Goal: Task Accomplishment & Management: Manage account settings

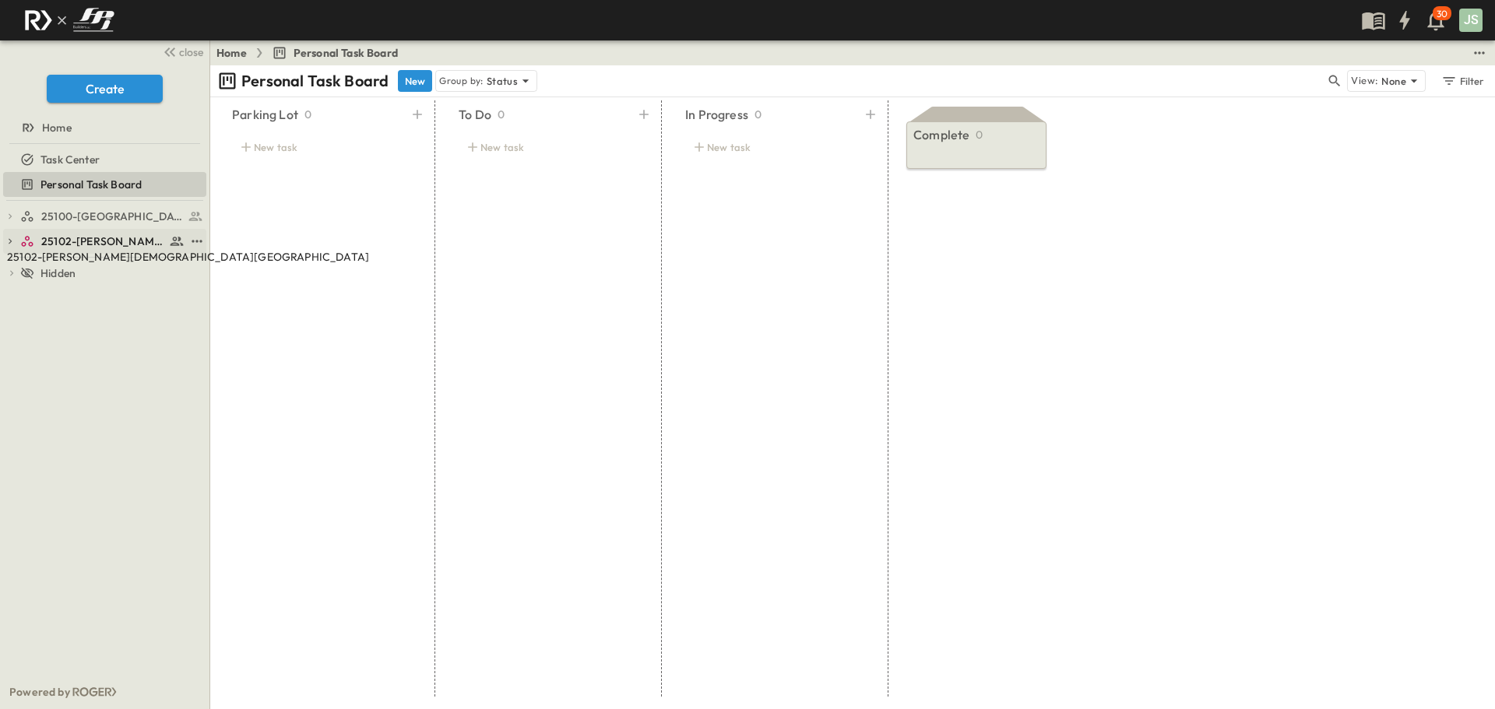
click at [93, 244] on span "25102-[PERSON_NAME][DEMOGRAPHIC_DATA][GEOGRAPHIC_DATA]" at bounding box center [103, 242] width 124 height 16
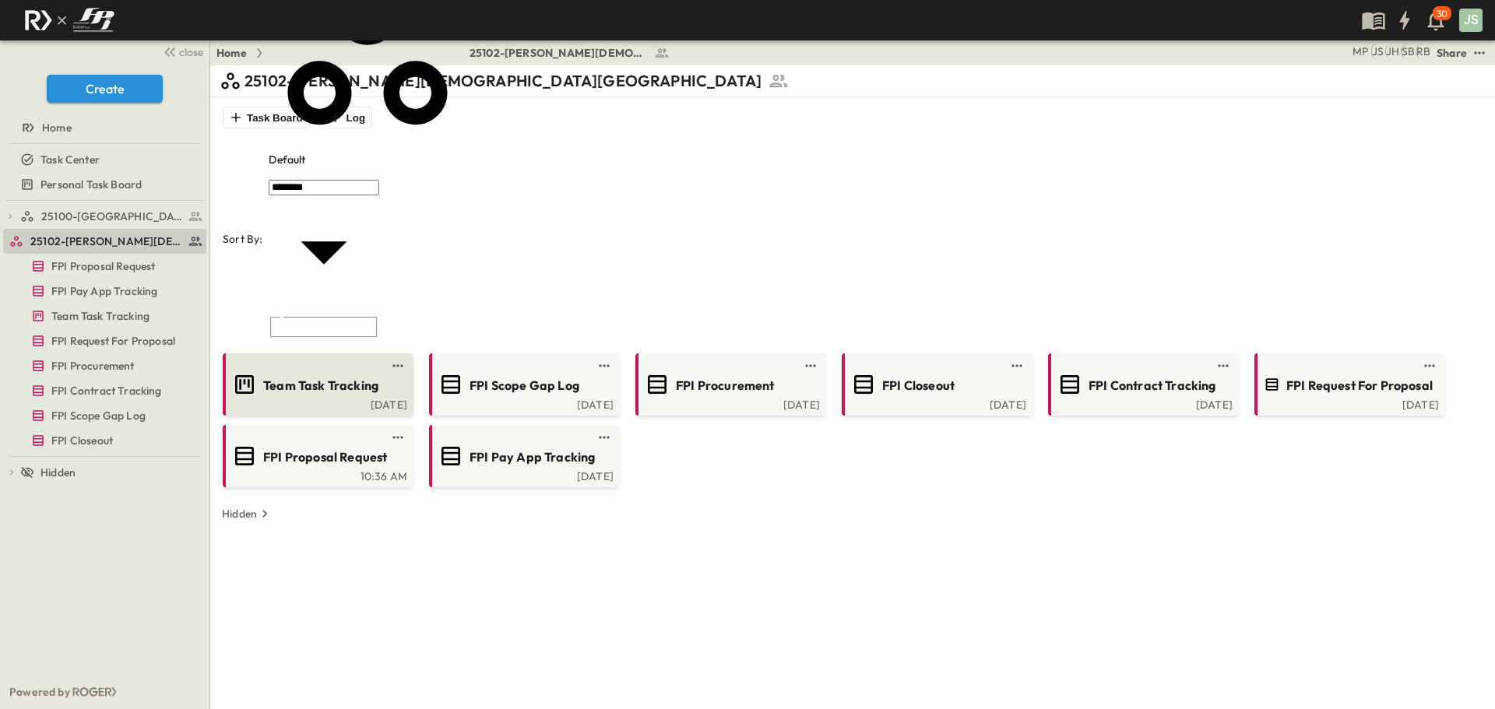
click at [302, 377] on span "Team Task Tracking" at bounding box center [320, 386] width 115 height 18
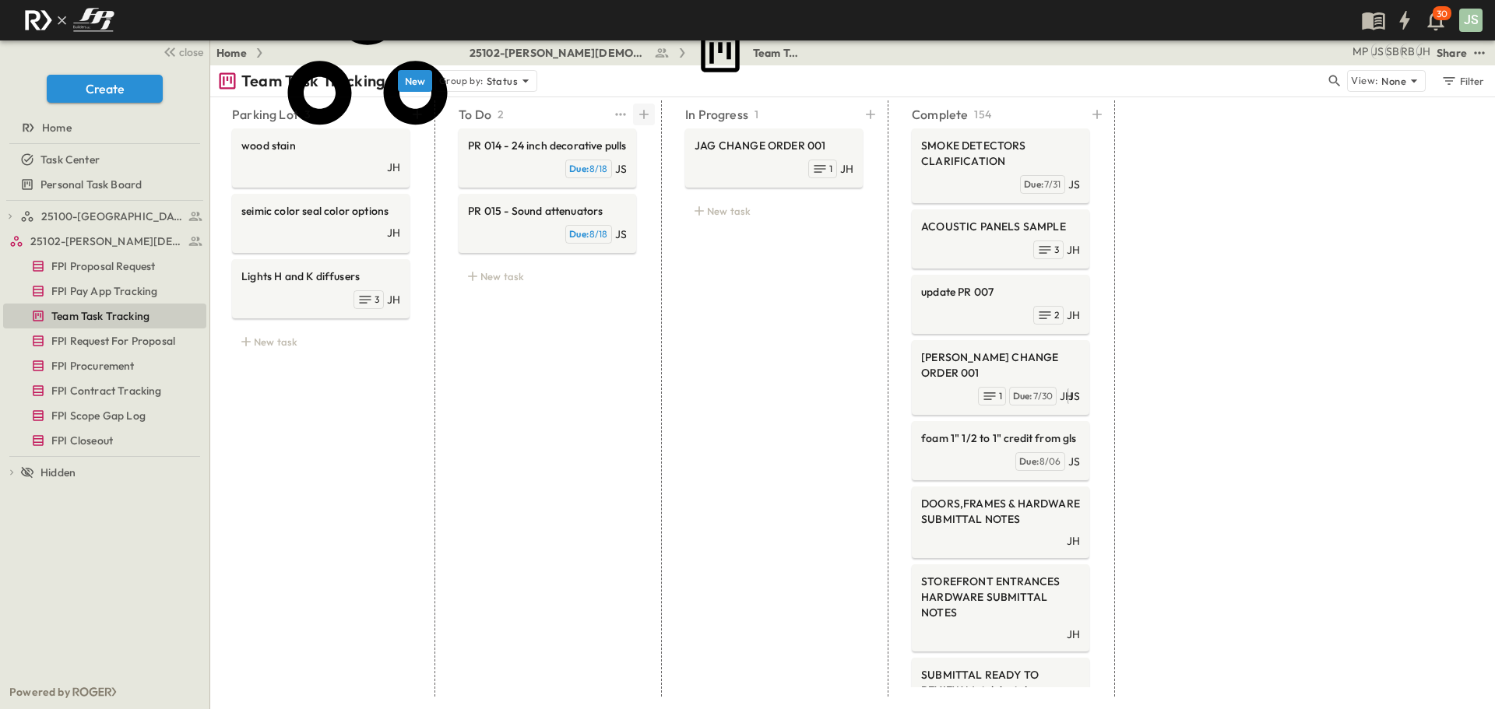
click at [642, 112] on icon at bounding box center [644, 115] width 16 height 16
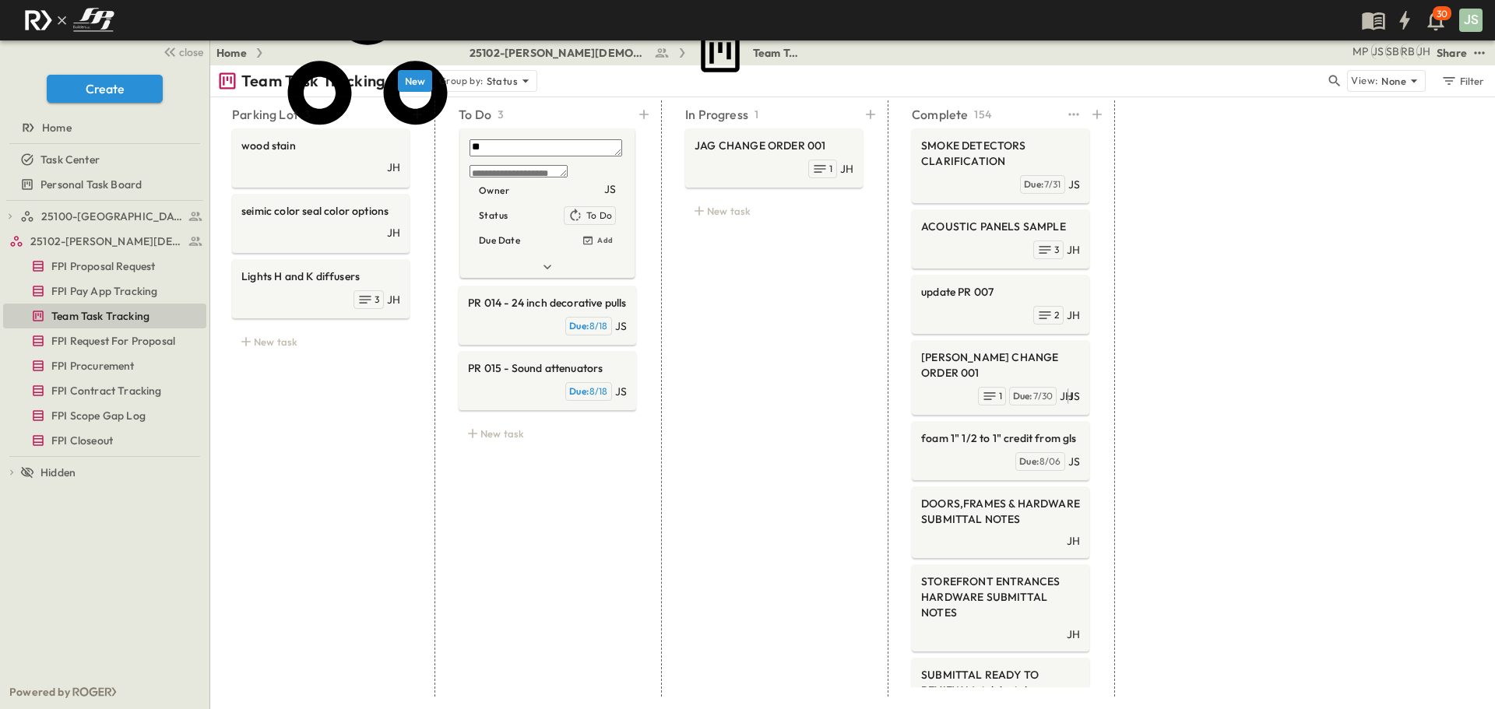
type textarea "*"
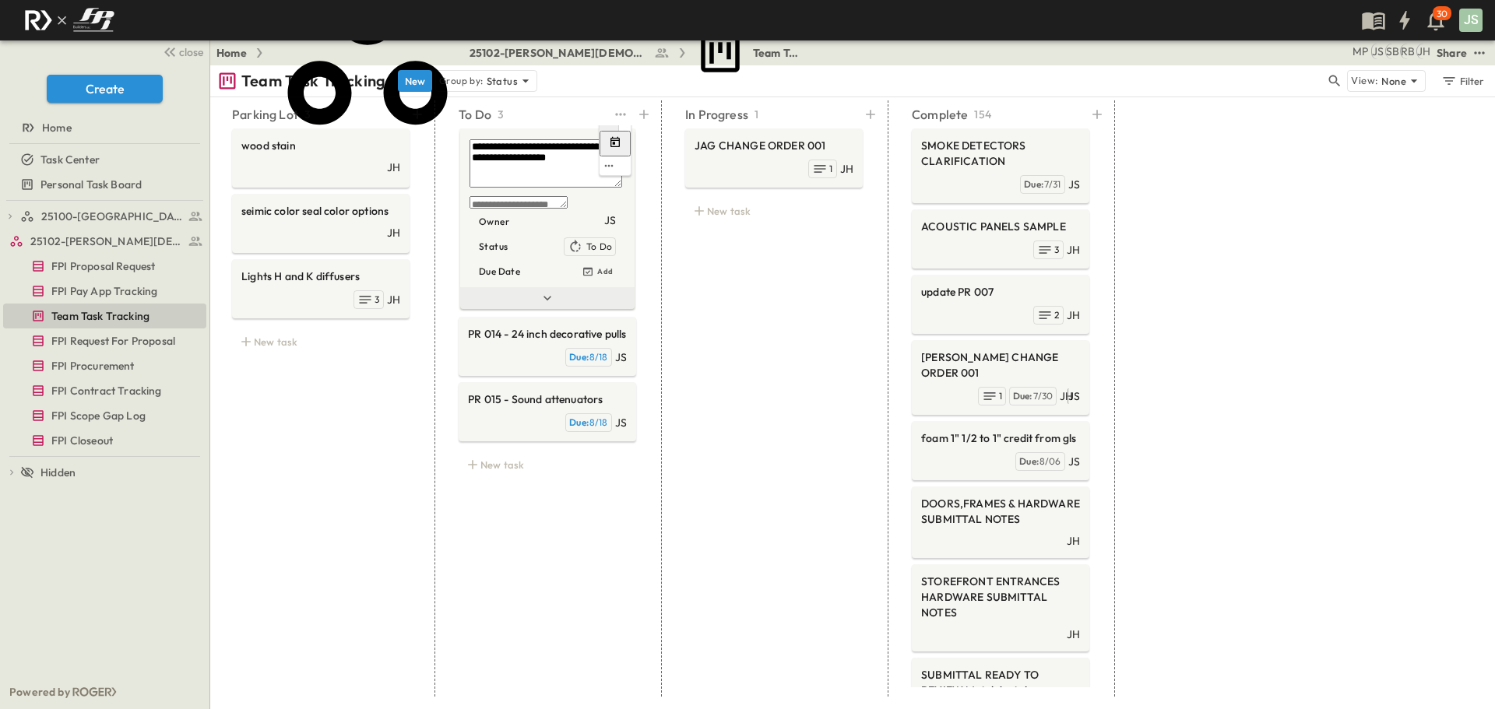
type textarea "**********"
click at [541, 301] on icon at bounding box center [547, 298] width 16 height 16
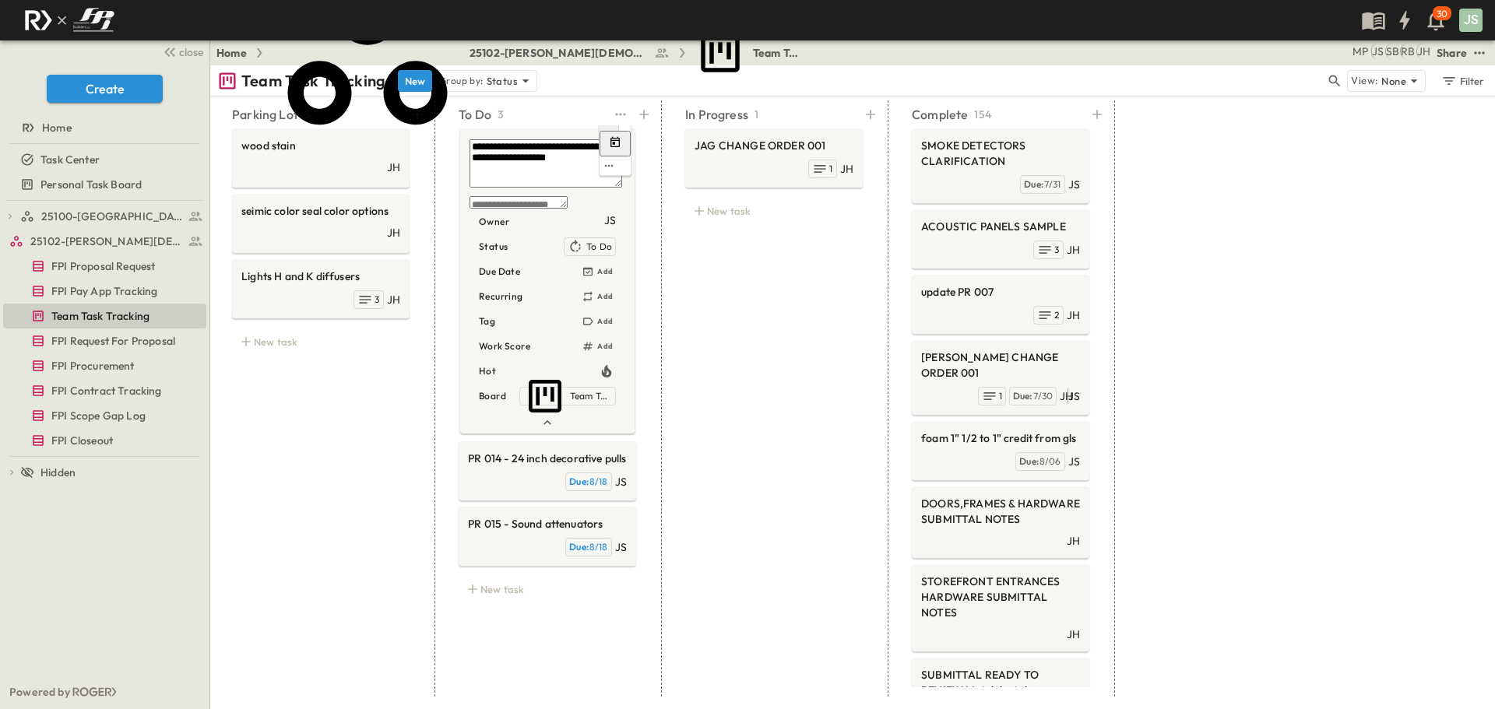
click at [497, 148] on textarea "**********" at bounding box center [545, 163] width 153 height 48
click at [729, 252] on div "In Progress 1 JAG CHANGE ORDER 001 JH 1 New task" at bounding box center [773, 398] width 215 height 596
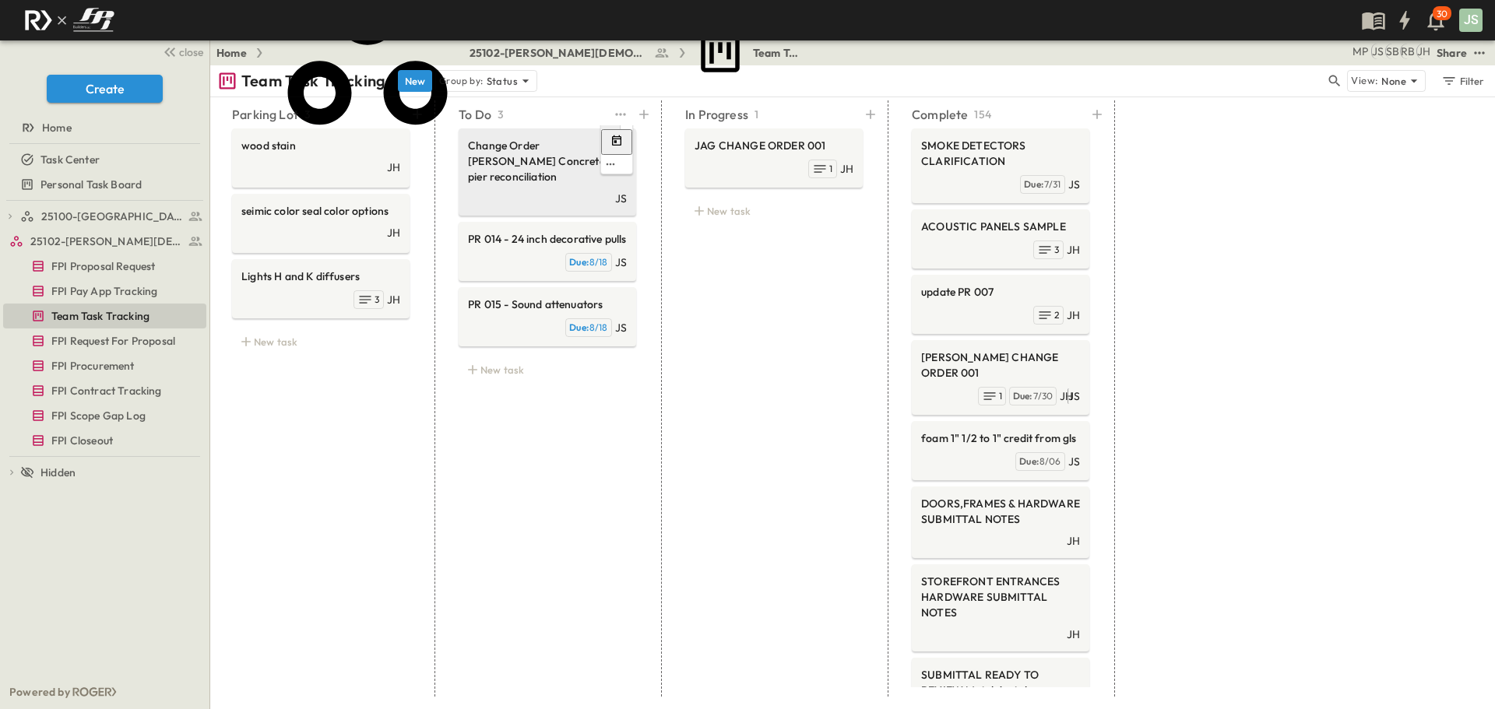
click at [536, 188] on div "JS" at bounding box center [547, 197] width 159 height 19
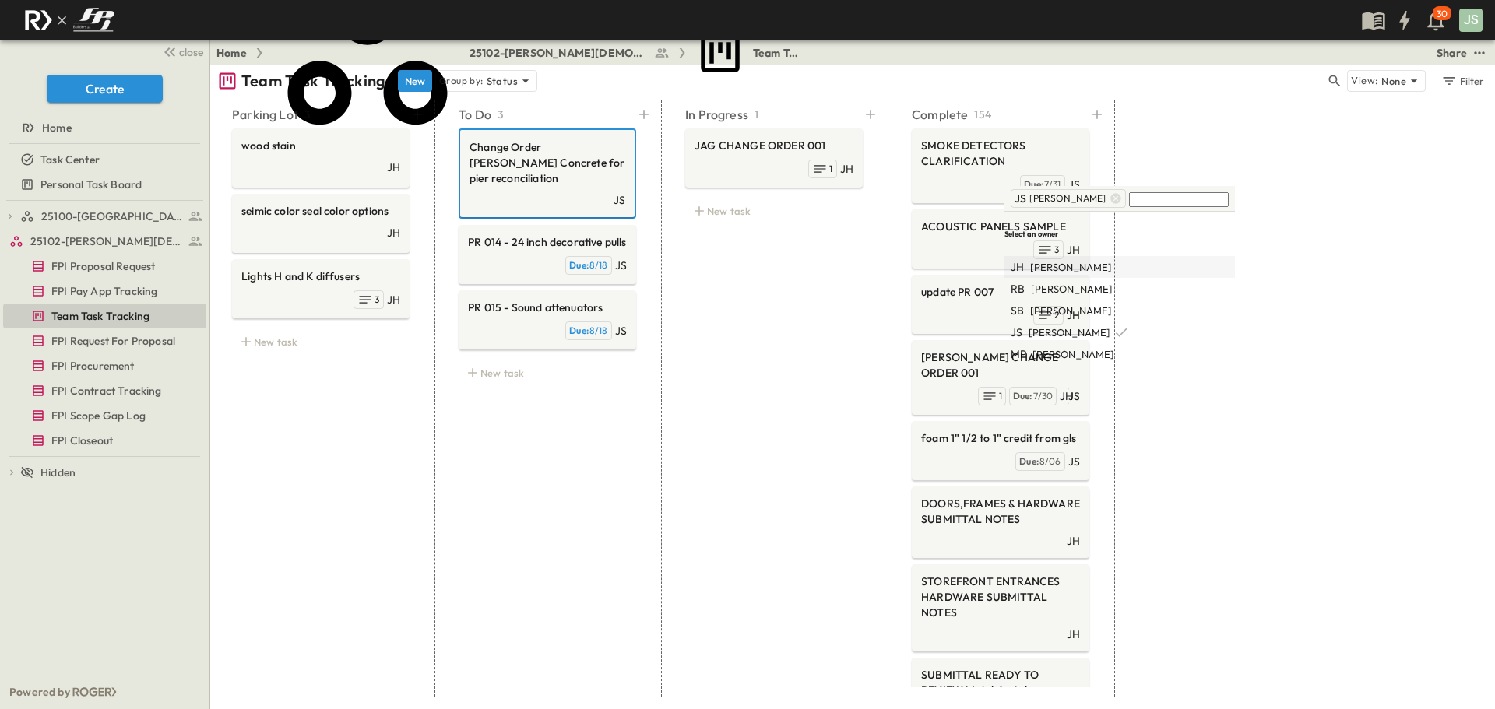
click at [1098, 259] on div "[PERSON_NAME]" at bounding box center [1119, 267] width 218 height 16
drag, startPoint x: 1098, startPoint y: 200, endPoint x: 1205, endPoint y: 223, distance: 109.8
click at [1215, 230] on div "[PERSON_NAME] JS [PERSON_NAME] Select an owner [PERSON_NAME] RB [PERSON_NAME] […" at bounding box center [1179, 276] width 350 height 181
click at [1228, 196] on icon at bounding box center [1234, 198] width 12 height 12
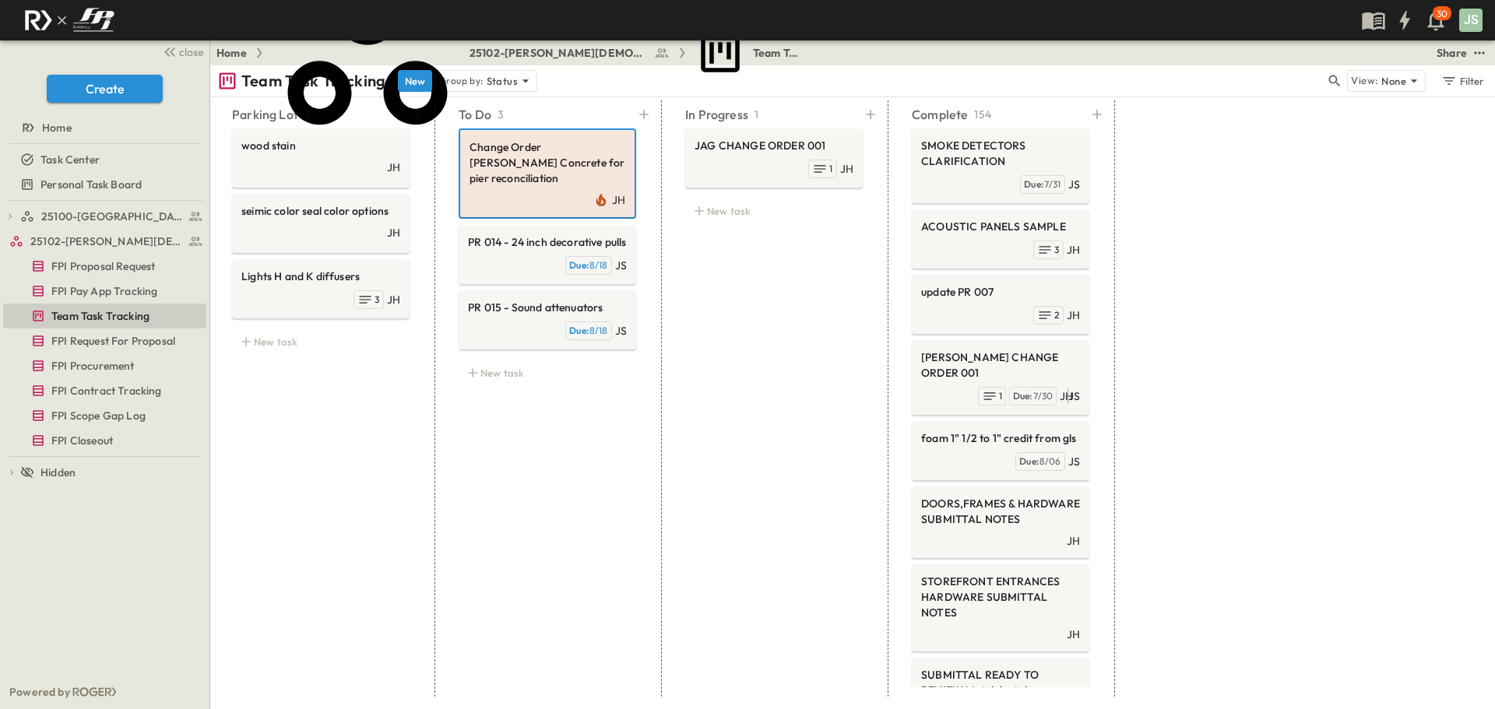
type textarea "**********"
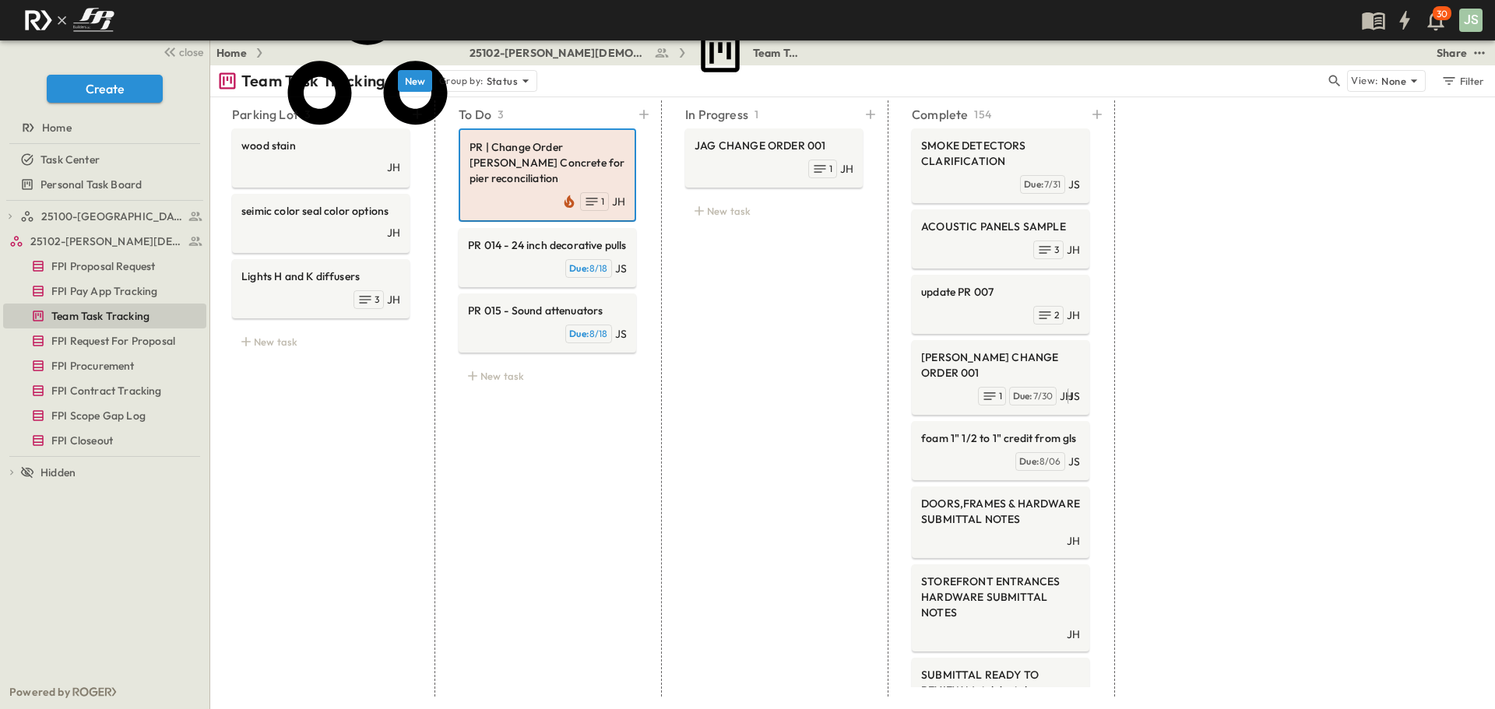
click at [104, 343] on span "FPI Request For Proposal" at bounding box center [113, 341] width 124 height 16
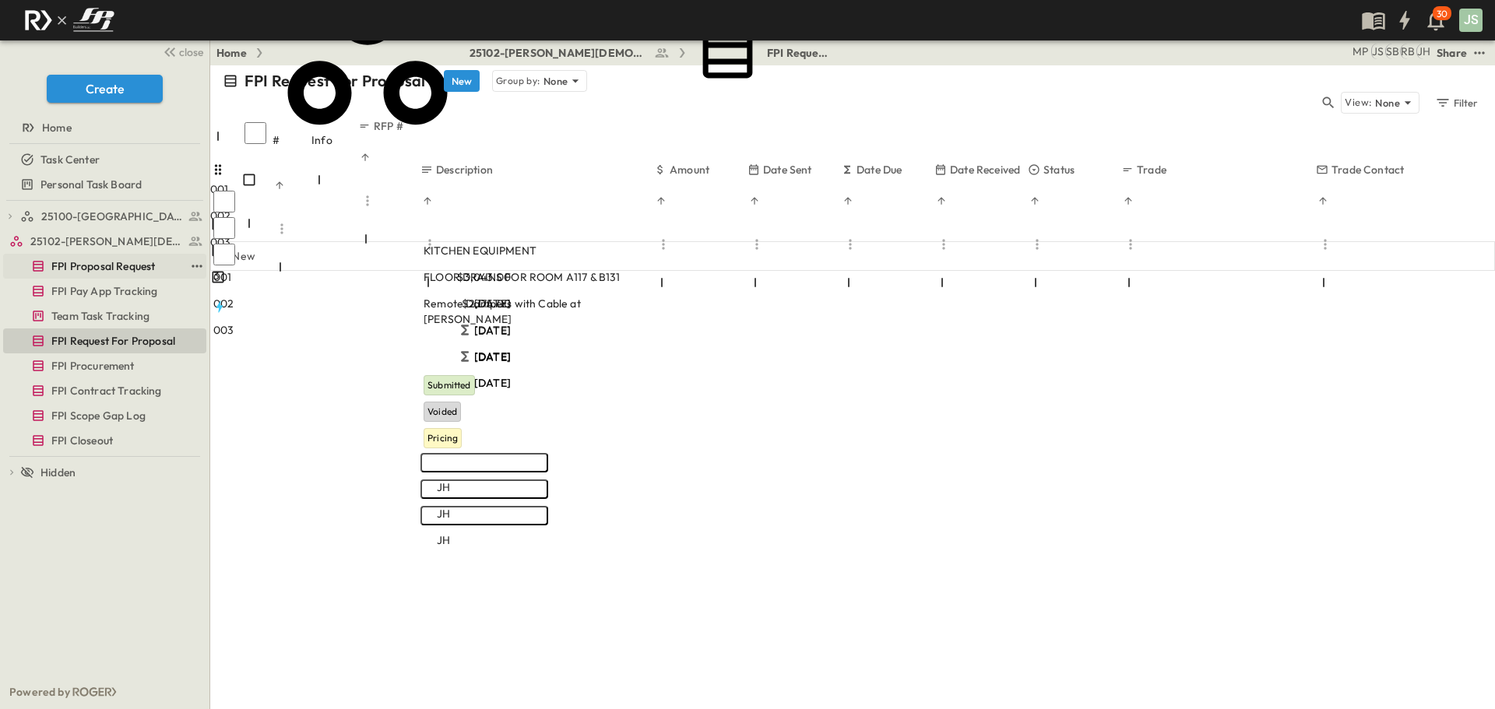
click at [152, 265] on span "FPI Proposal Request" at bounding box center [103, 266] width 104 height 16
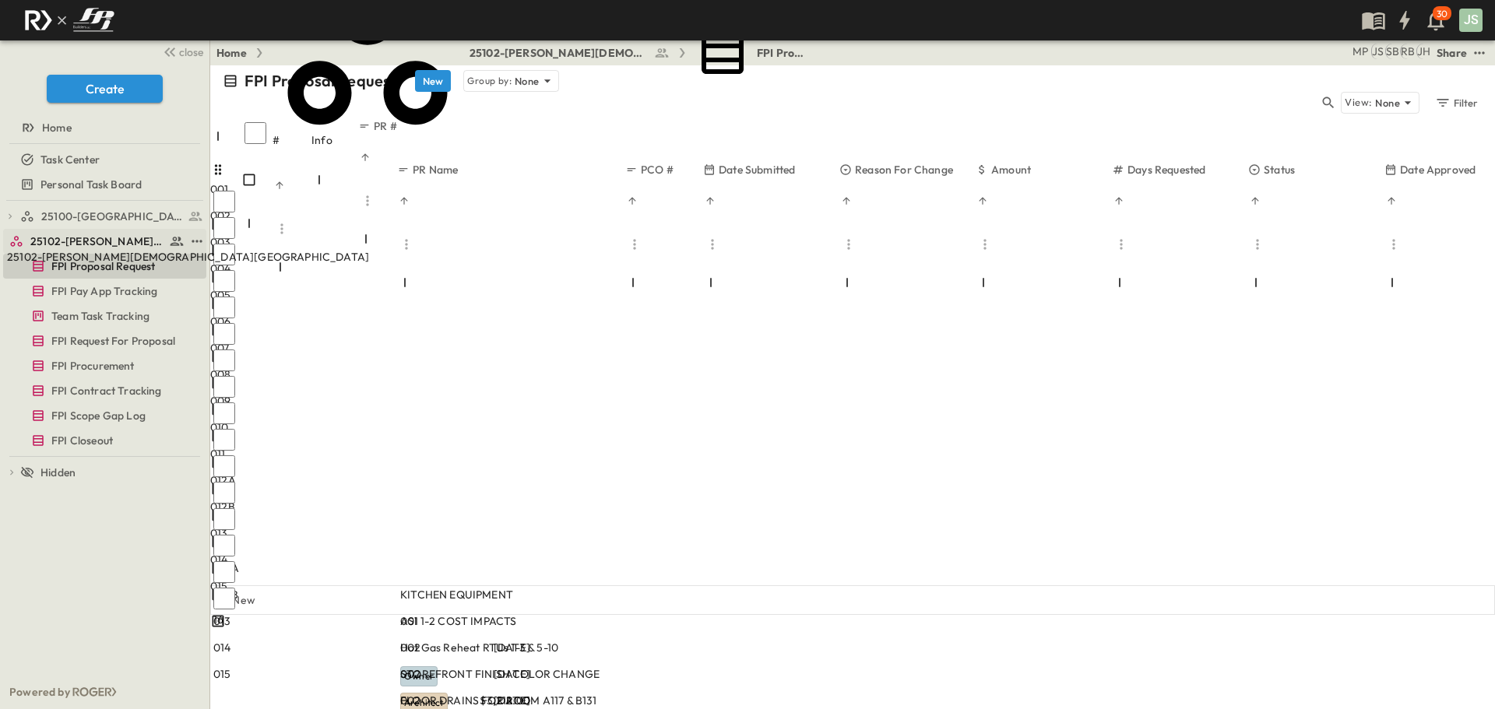
click at [117, 241] on span "25102-[PERSON_NAME][DEMOGRAPHIC_DATA][GEOGRAPHIC_DATA]" at bounding box center [97, 242] width 135 height 16
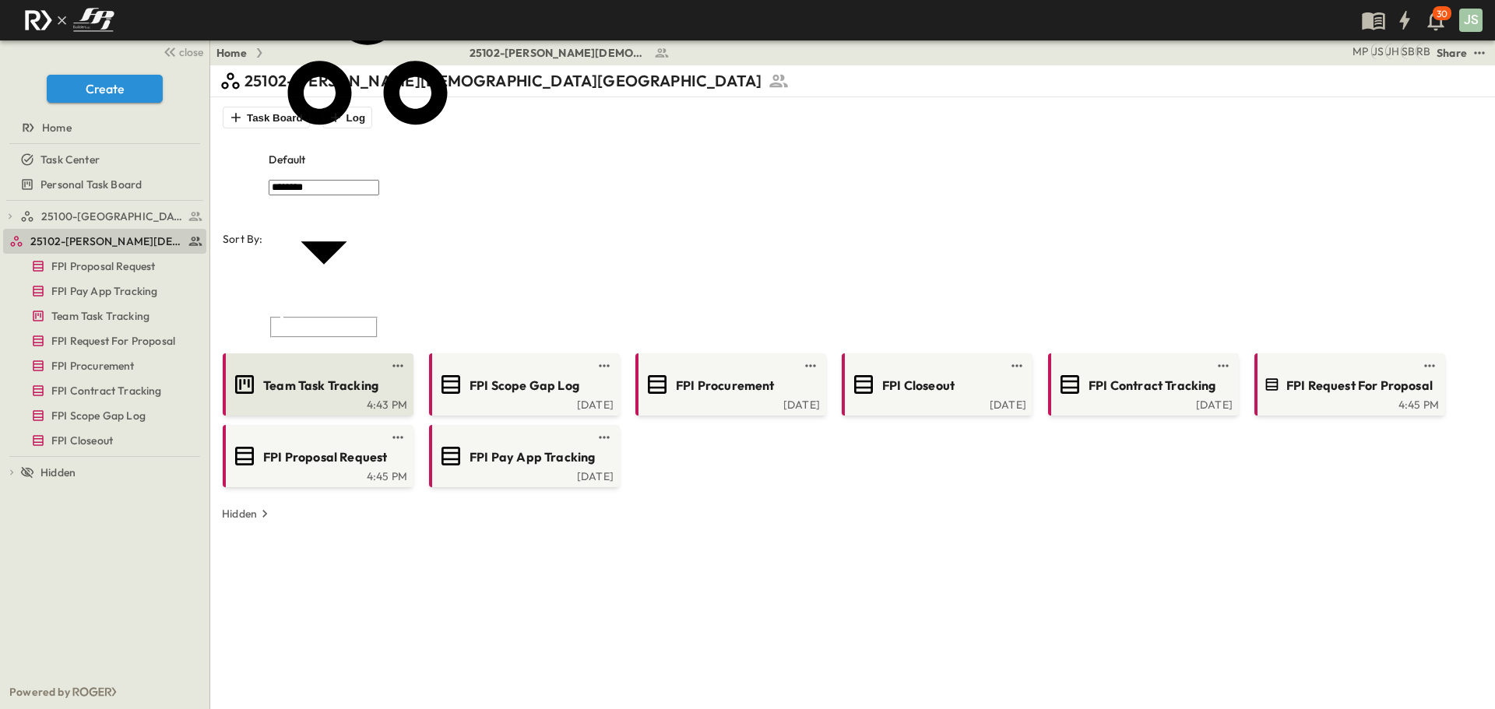
click at [315, 377] on span "Team Task Tracking" at bounding box center [320, 386] width 115 height 18
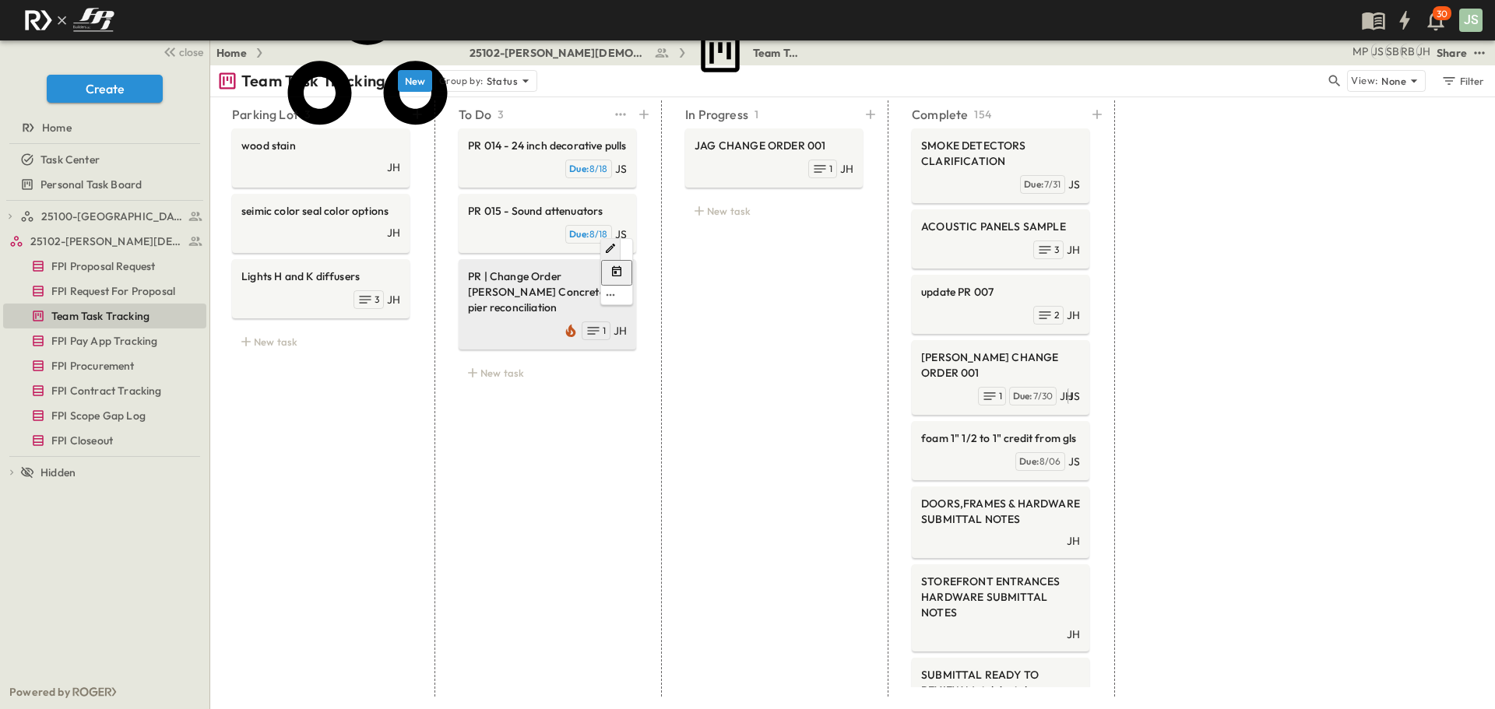
click at [489, 310] on span "PR | Change Order [PERSON_NAME] Concrete for pier reconciliation" at bounding box center [547, 292] width 159 height 47
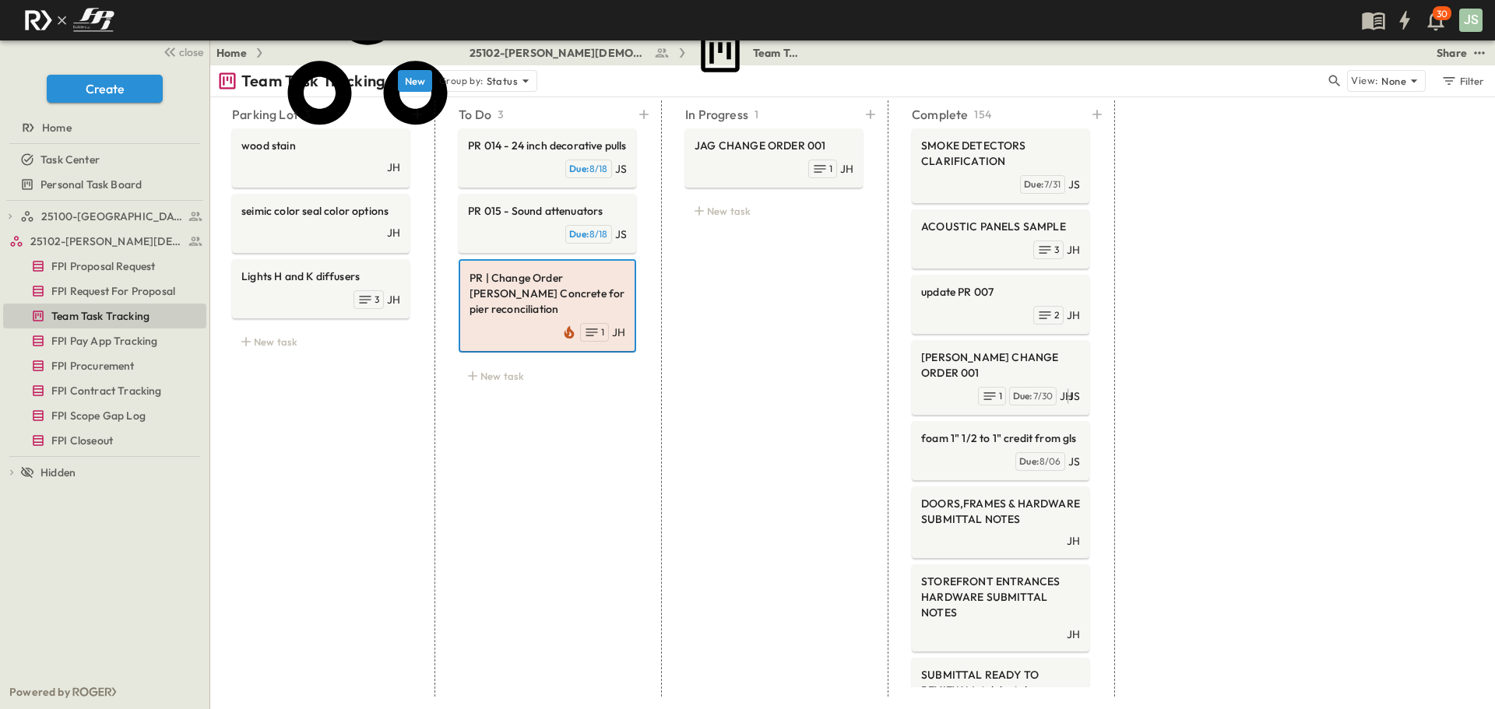
type textarea "**********"
click at [800, 379] on div "In Progress 1 JAG CHANGE ORDER 001 JH 1 New task" at bounding box center [773, 398] width 215 height 596
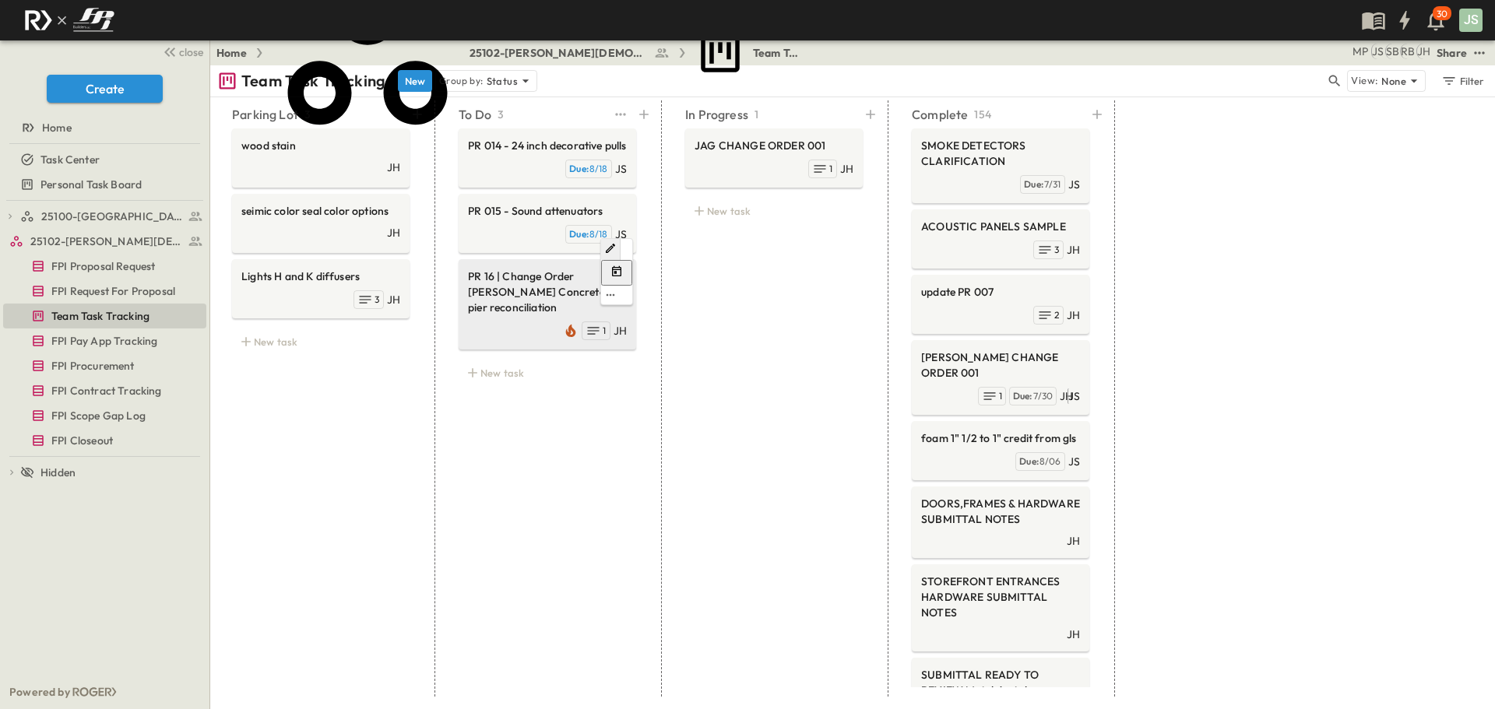
click at [518, 303] on span "PR 16 | Change Order [PERSON_NAME] Concrete for pier reconciliation" at bounding box center [547, 292] width 159 height 47
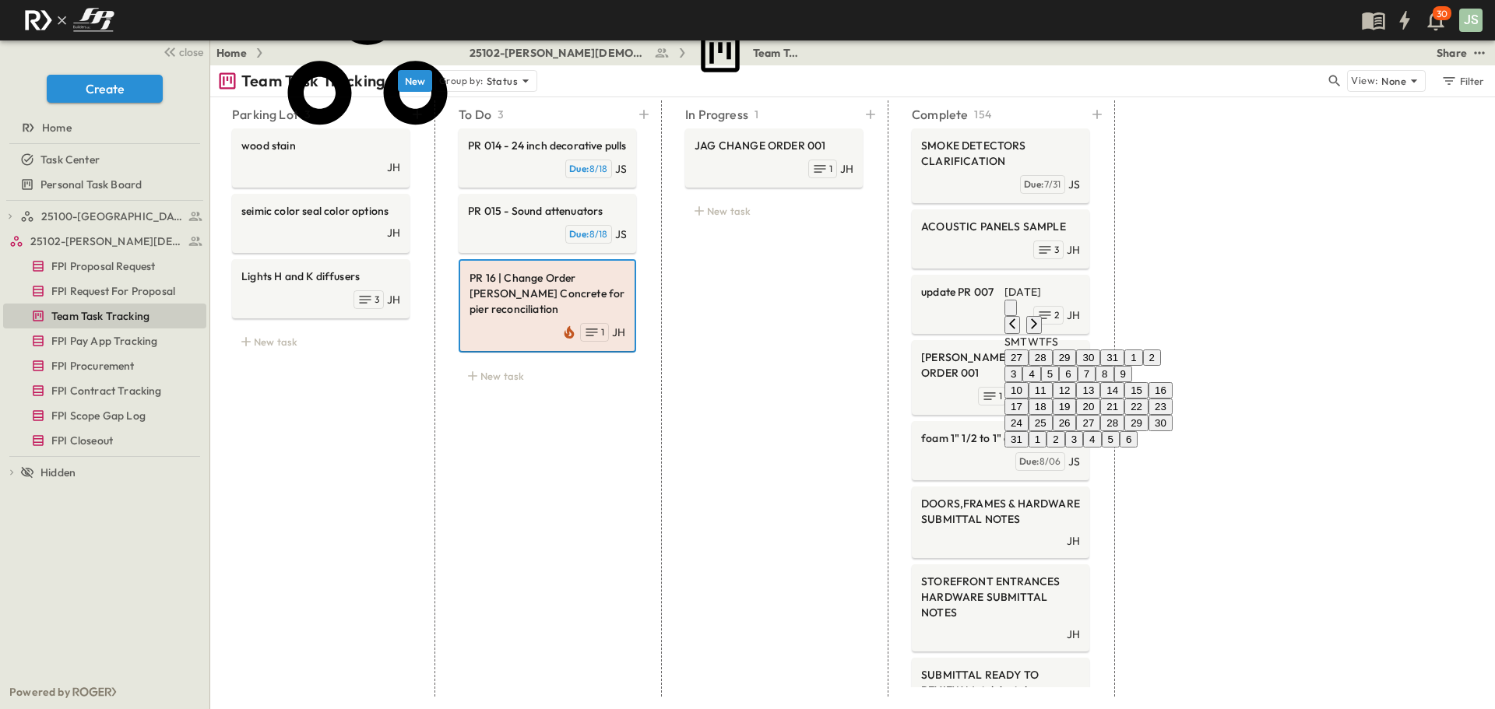
click at [1148, 415] on button "22" at bounding box center [1136, 407] width 24 height 16
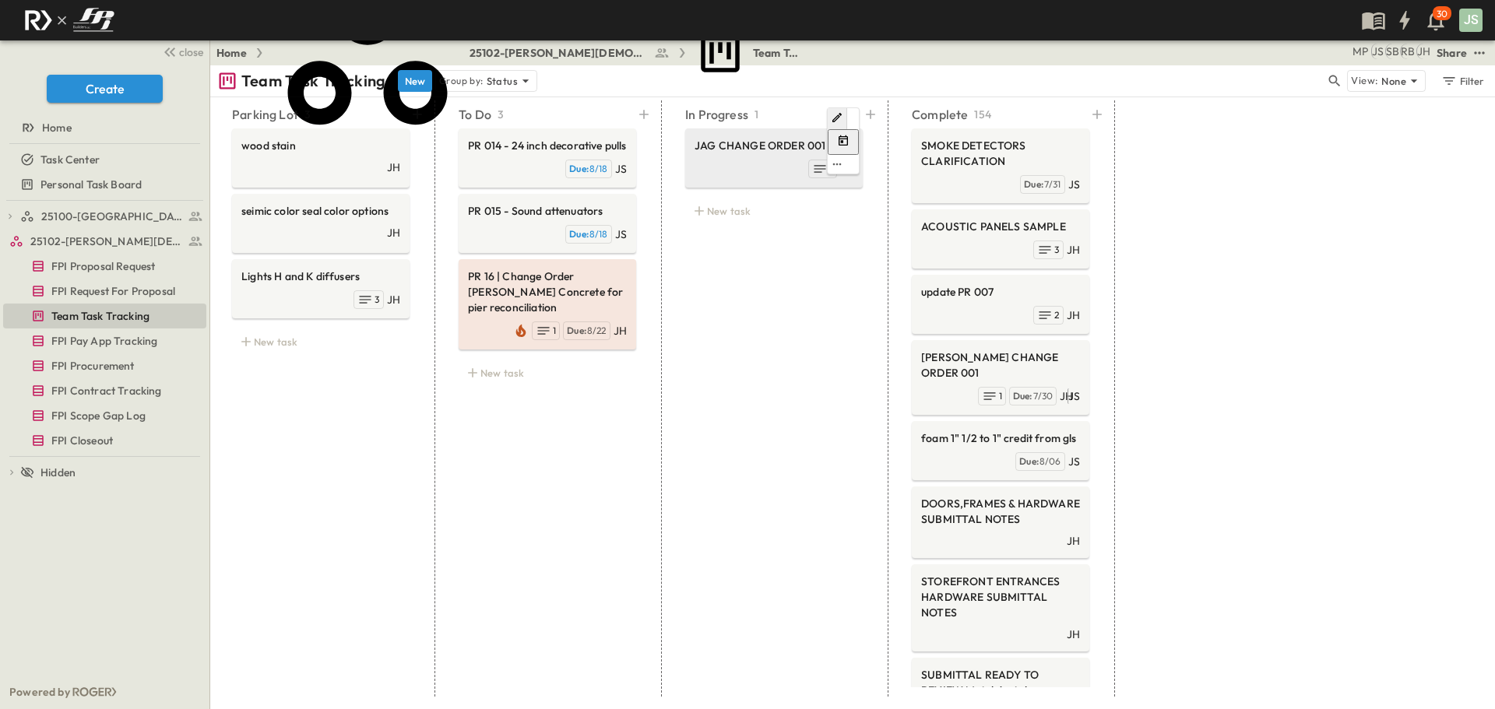
click at [729, 156] on div "JH 1" at bounding box center [773, 167] width 159 height 22
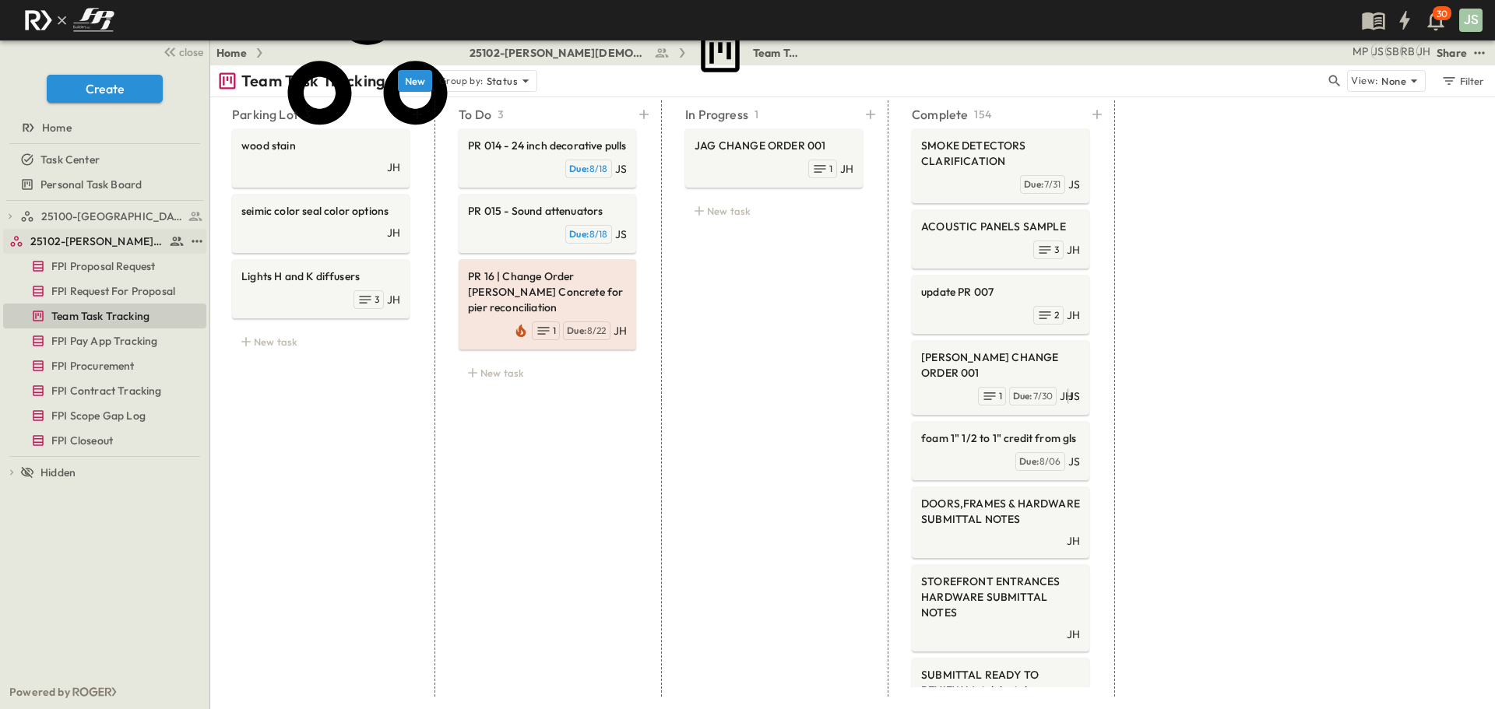
click at [5, 241] on icon "button" at bounding box center [5, 241] width 0 height 0
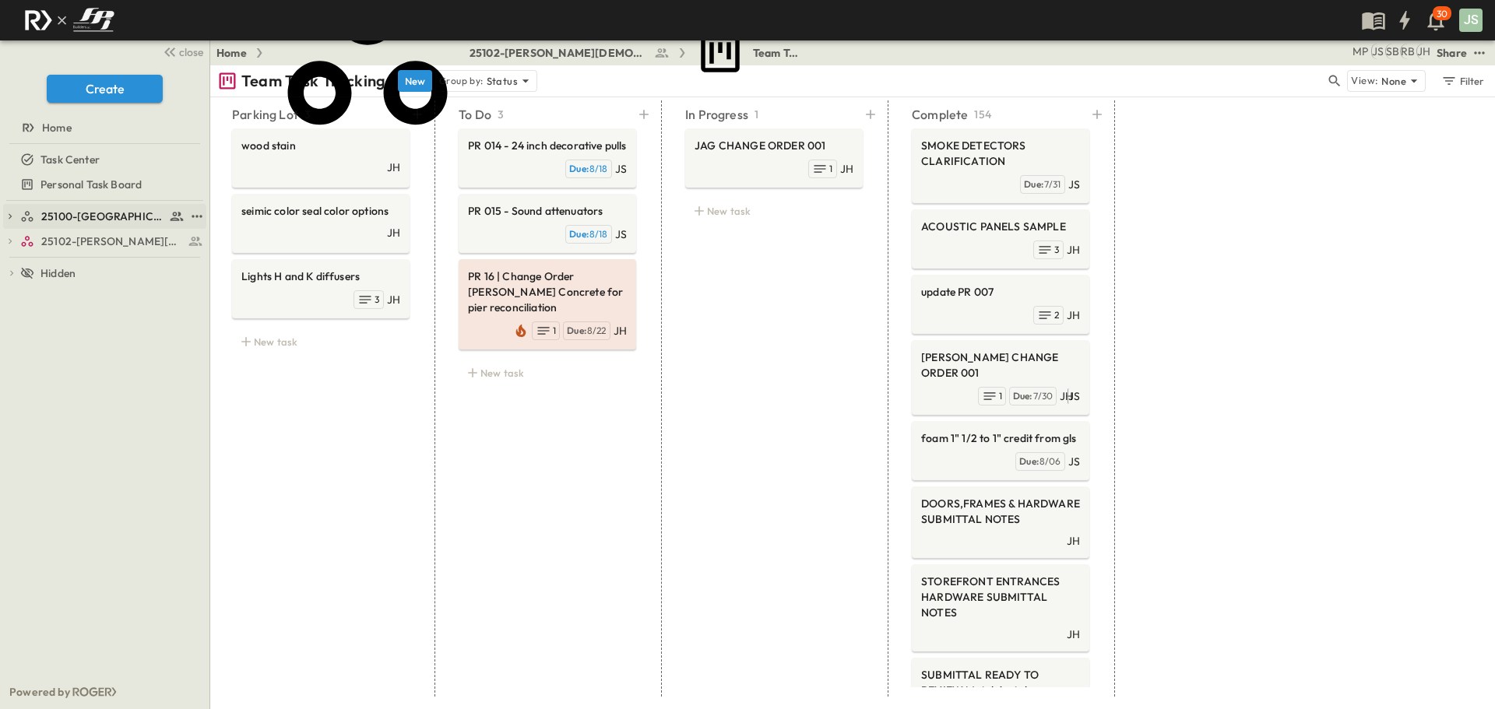
click at [11, 216] on icon "button" at bounding box center [10, 216] width 3 height 5
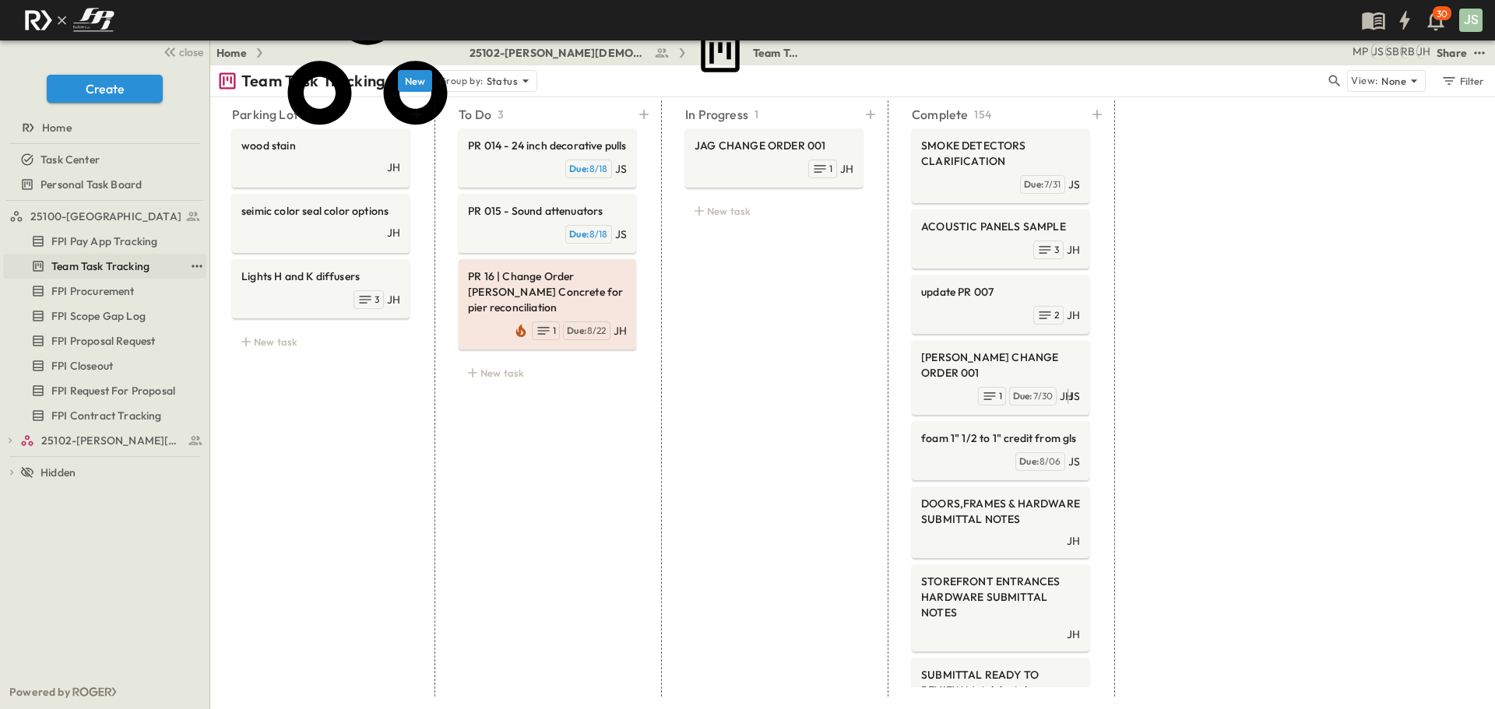
click at [125, 266] on span "Team Task Tracking" at bounding box center [100, 266] width 98 height 16
